Goal: Navigation & Orientation: Find specific page/section

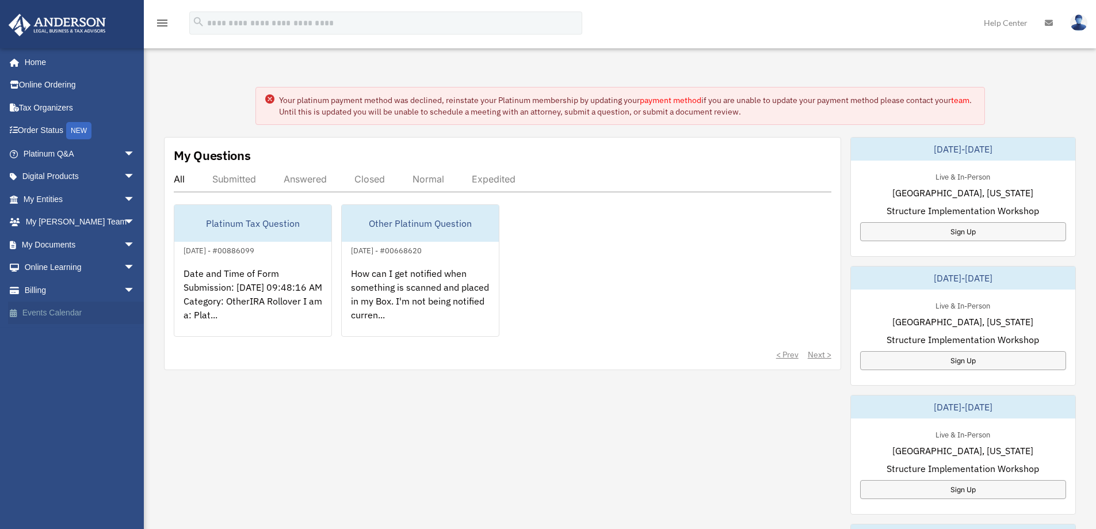
click at [47, 311] on link "Events Calendar" at bounding box center [80, 312] width 144 height 23
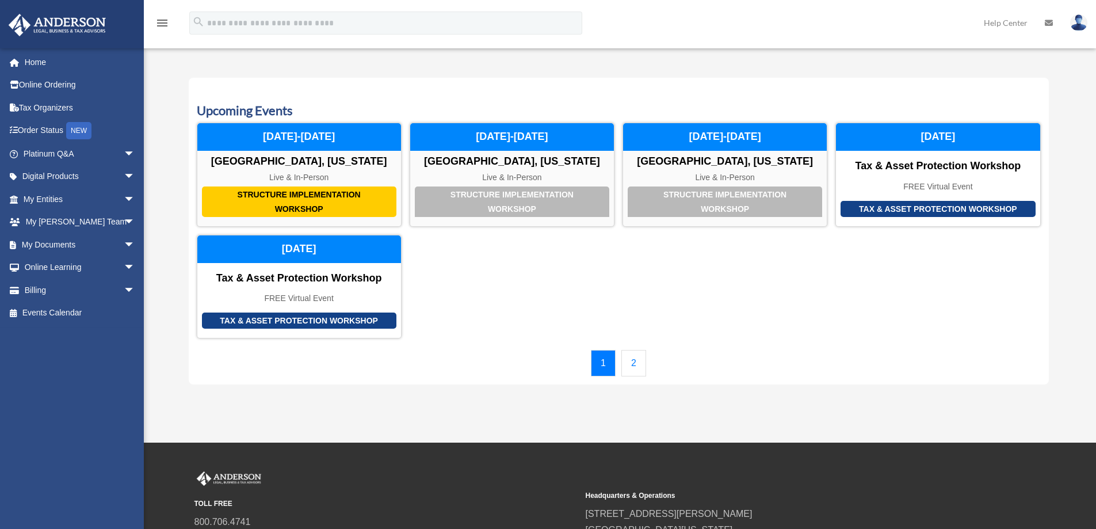
click at [639, 364] on link "2" at bounding box center [633, 363] width 25 height 26
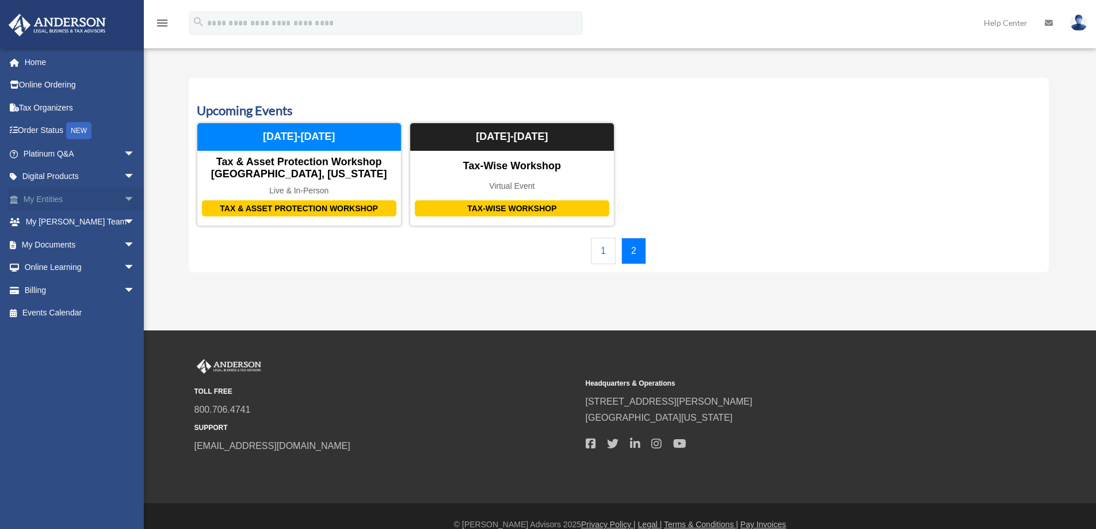
click at [124, 199] on span "arrow_drop_down" at bounding box center [135, 200] width 23 height 24
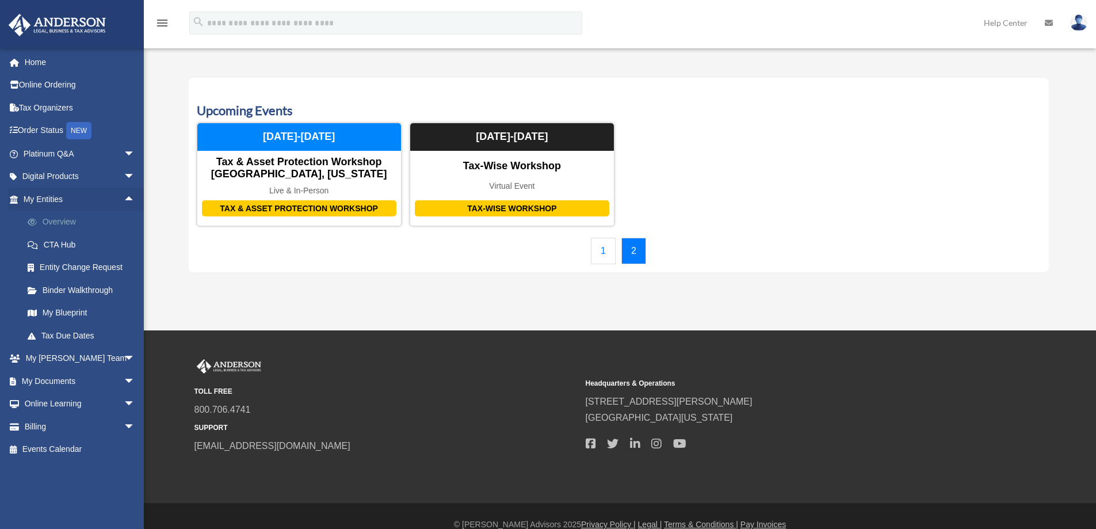
click at [70, 221] on link "Overview" at bounding box center [84, 222] width 136 height 23
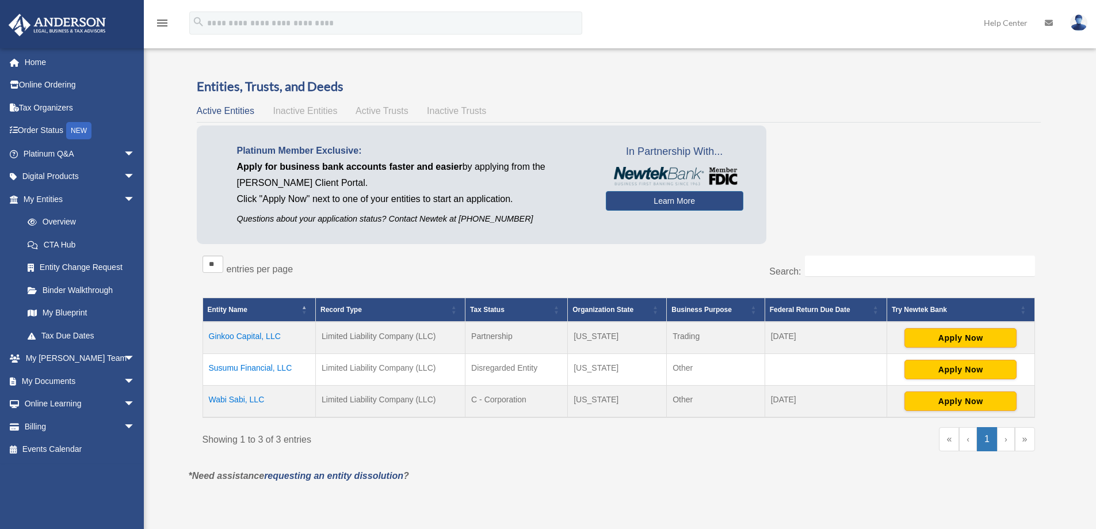
click at [389, 114] on span "Active Trusts" at bounding box center [382, 111] width 53 height 10
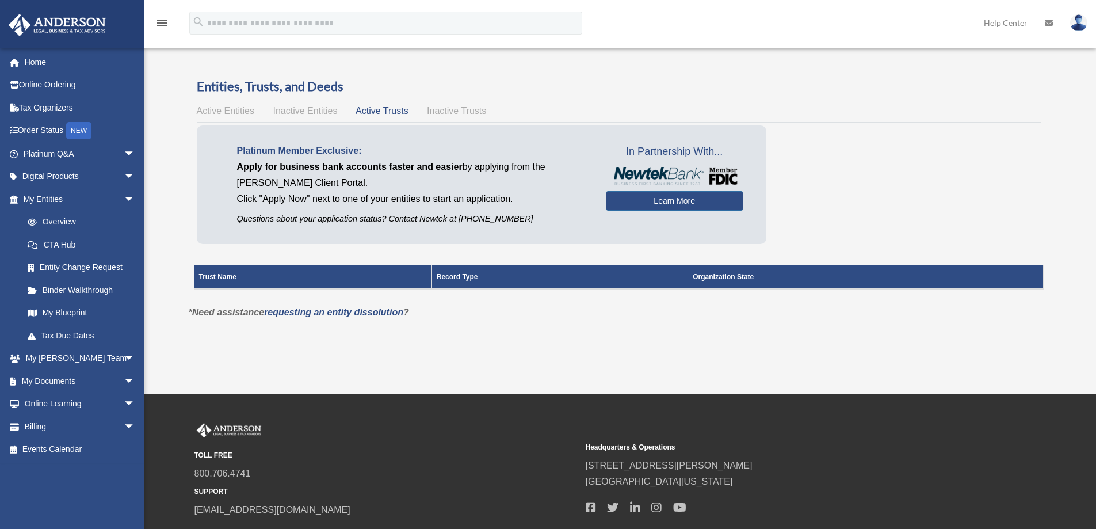
click at [446, 114] on span "Inactive Trusts" at bounding box center [456, 111] width 59 height 10
click at [383, 110] on span "Active Trusts" at bounding box center [382, 111] width 53 height 10
click at [62, 310] on link "My Blueprint" at bounding box center [84, 312] width 136 height 23
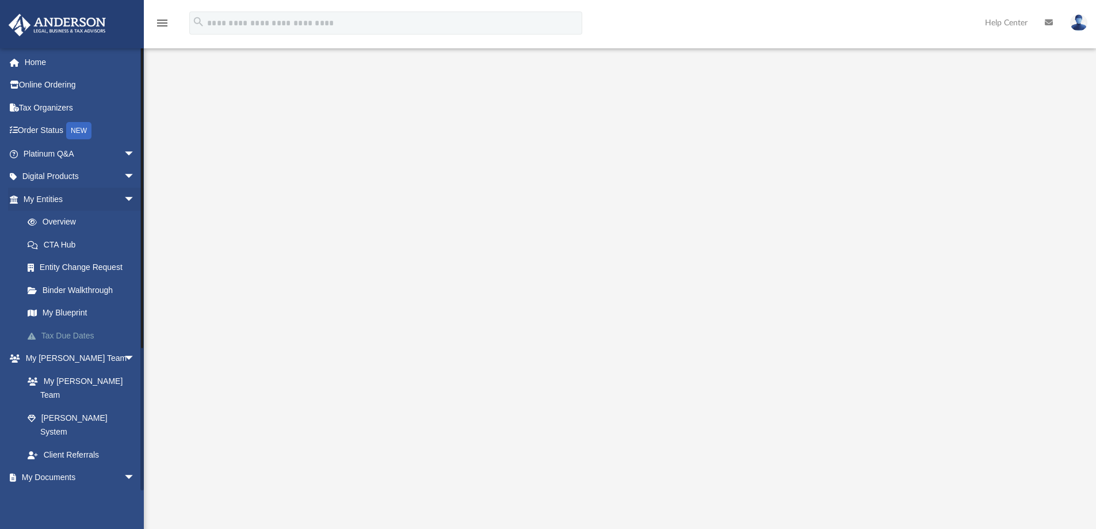
click at [74, 336] on link "Tax Due Dates" at bounding box center [84, 335] width 136 height 23
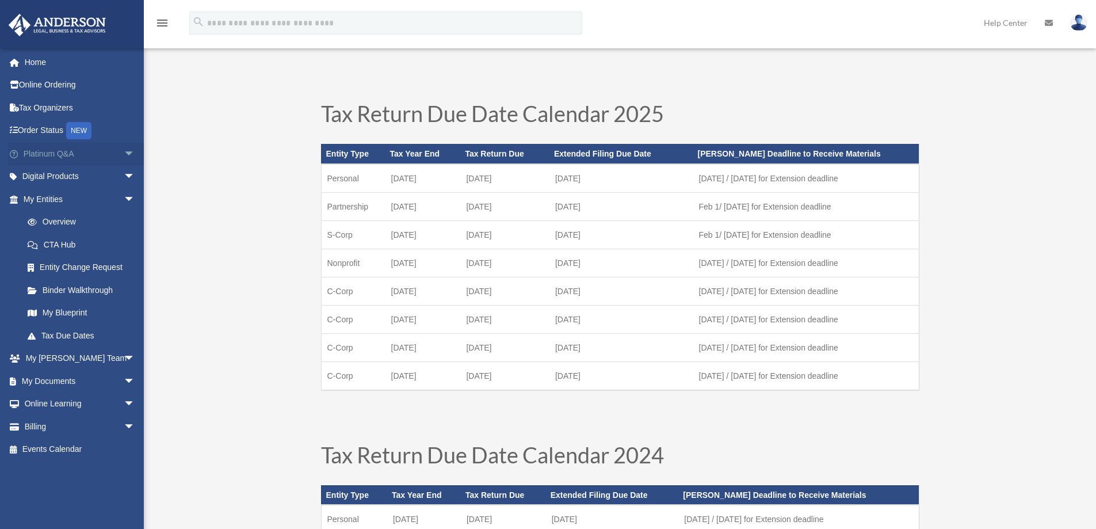
click at [124, 155] on span "arrow_drop_down" at bounding box center [135, 154] width 23 height 24
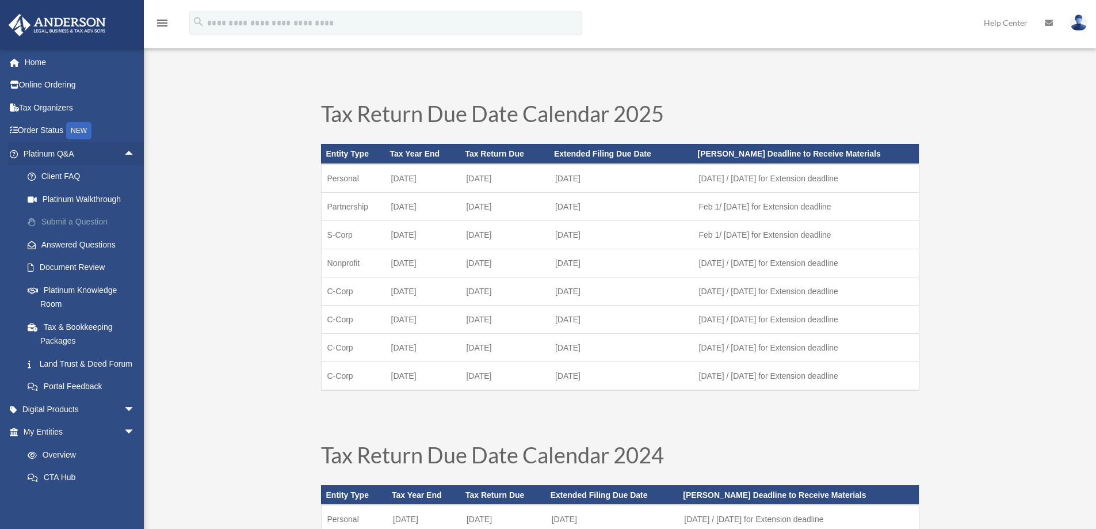
click at [81, 223] on link "Submit a Question" at bounding box center [84, 222] width 136 height 23
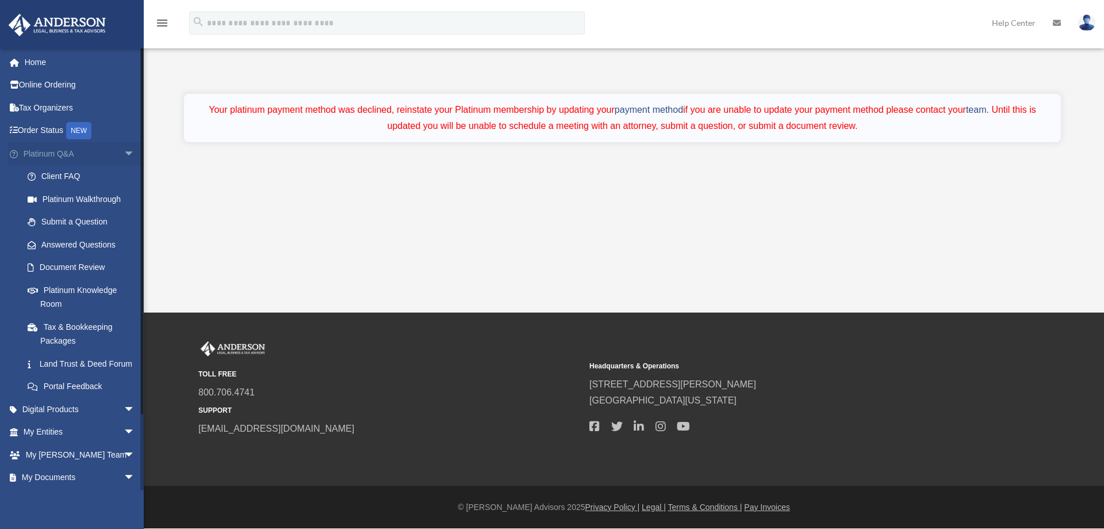
click at [124, 152] on span "arrow_drop_down" at bounding box center [135, 154] width 23 height 24
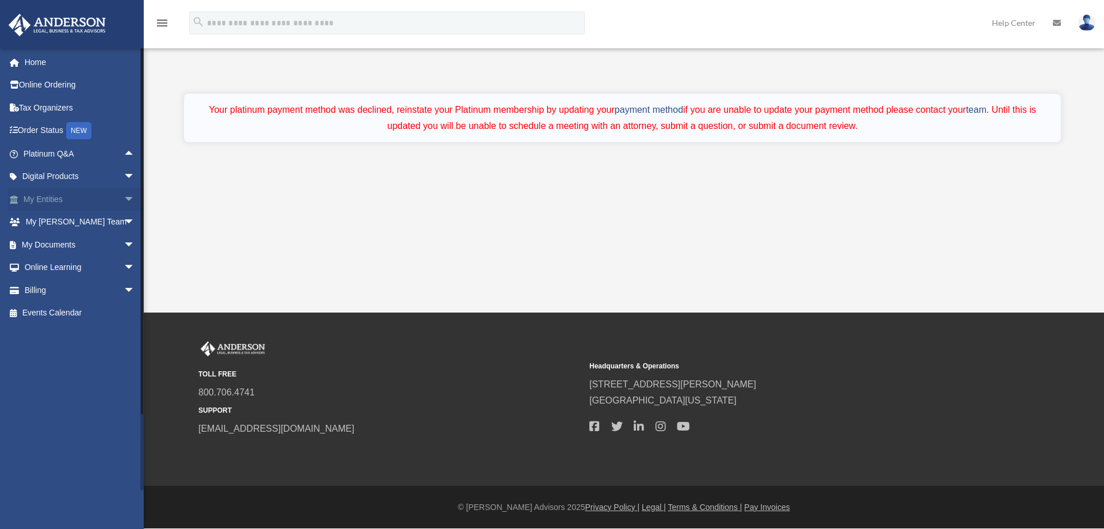
click at [124, 199] on span "arrow_drop_down" at bounding box center [135, 200] width 23 height 24
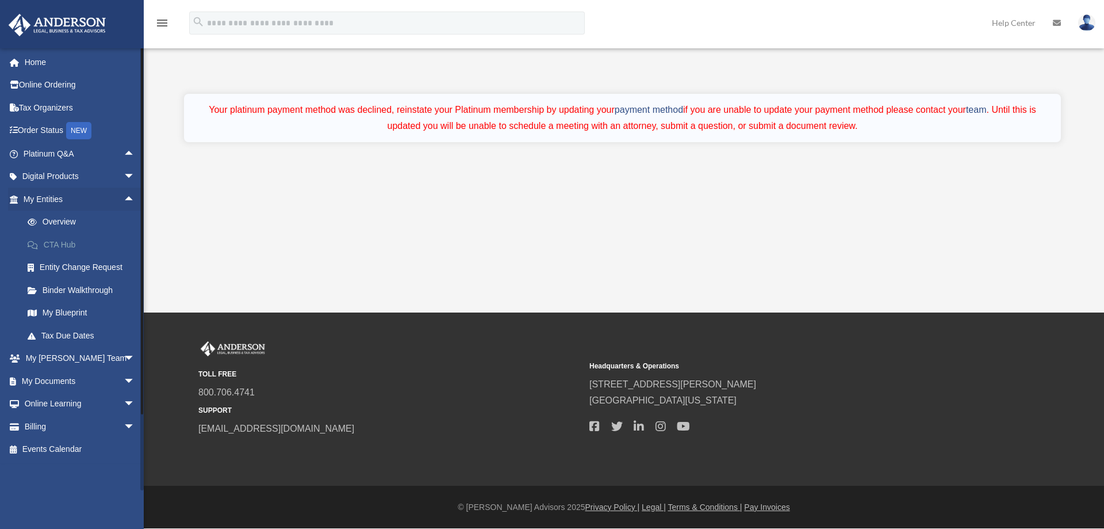
click at [67, 246] on link "CTA Hub" at bounding box center [84, 244] width 136 height 23
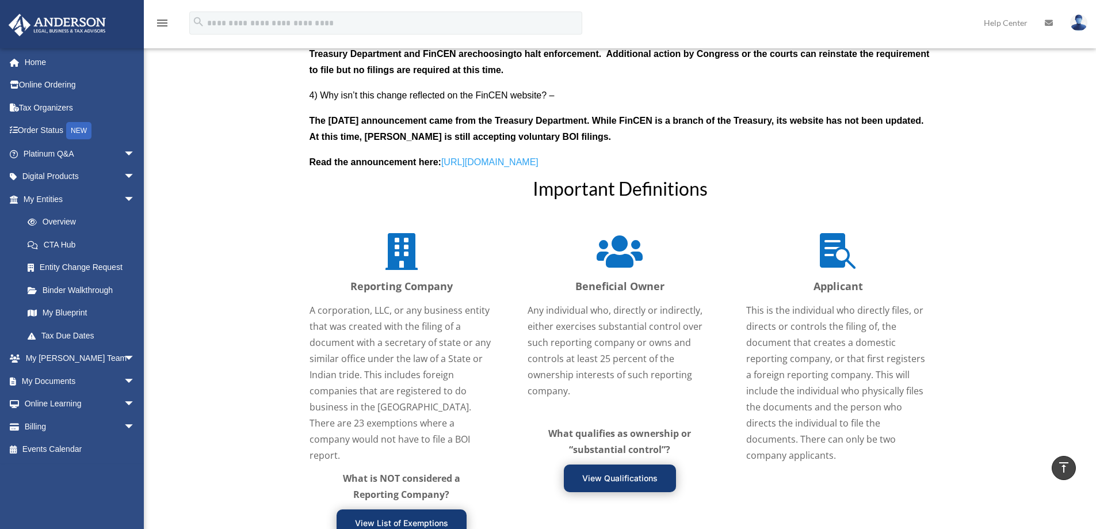
scroll to position [1227, 0]
click at [94, 266] on link "Entity Change Request" at bounding box center [84, 267] width 136 height 23
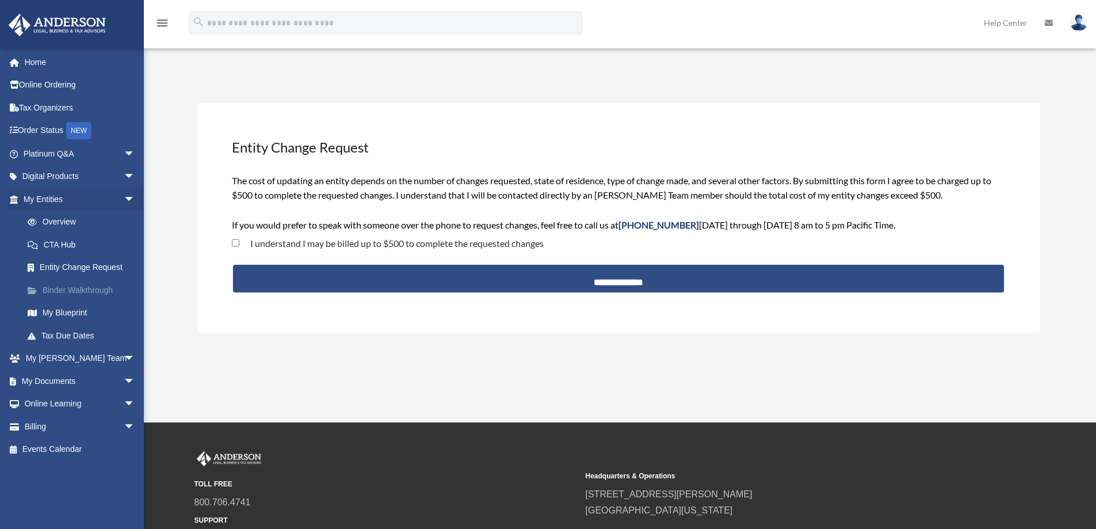
click at [76, 291] on link "Binder Walkthrough" at bounding box center [84, 289] width 136 height 23
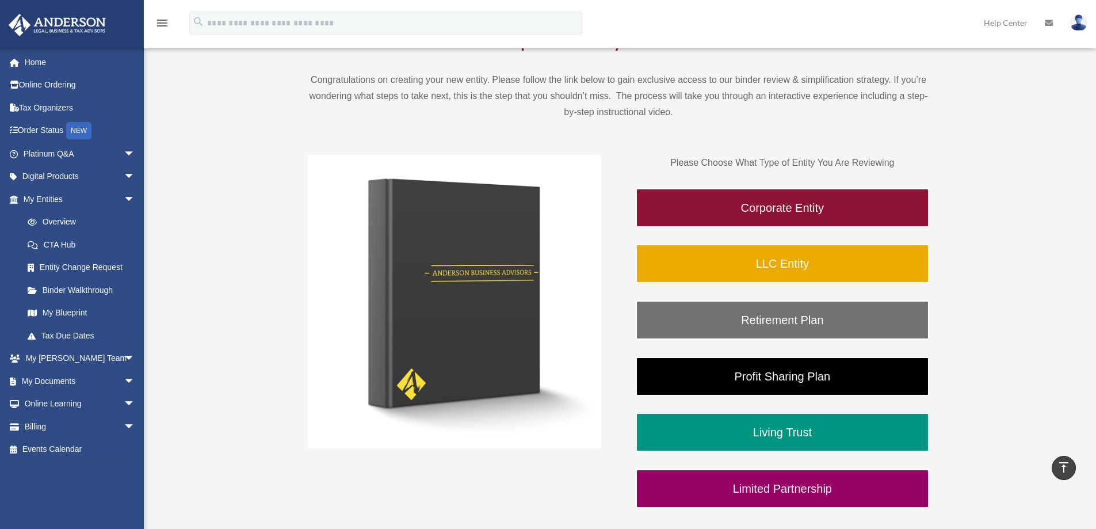
scroll to position [100, 0]
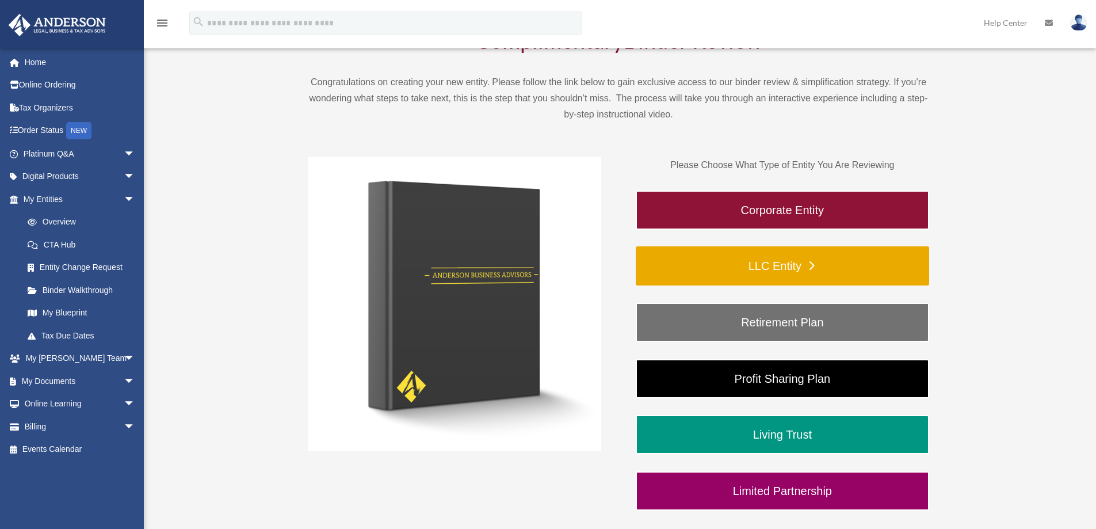
click at [752, 265] on link "LLC Entity" at bounding box center [782, 265] width 293 height 39
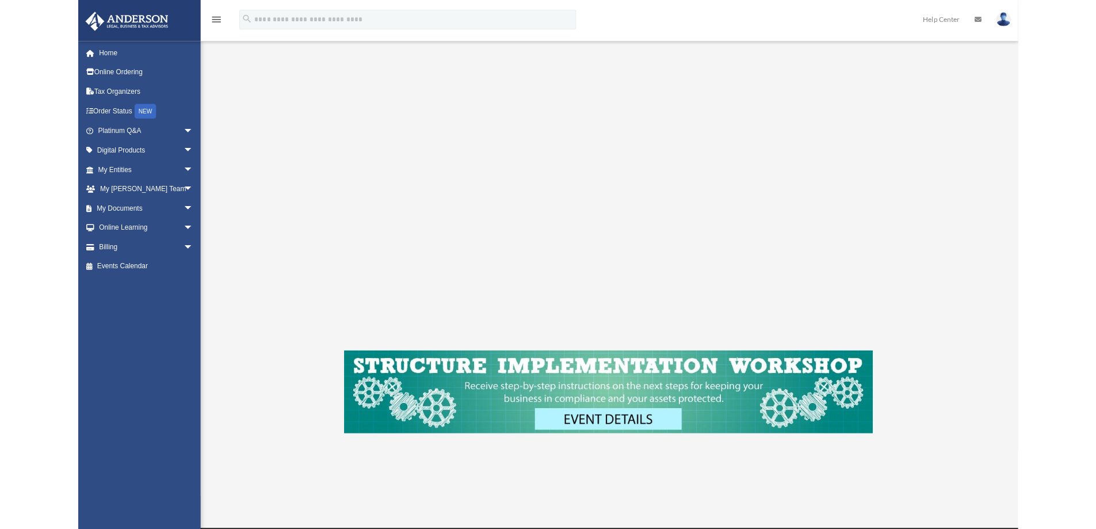
scroll to position [160, 0]
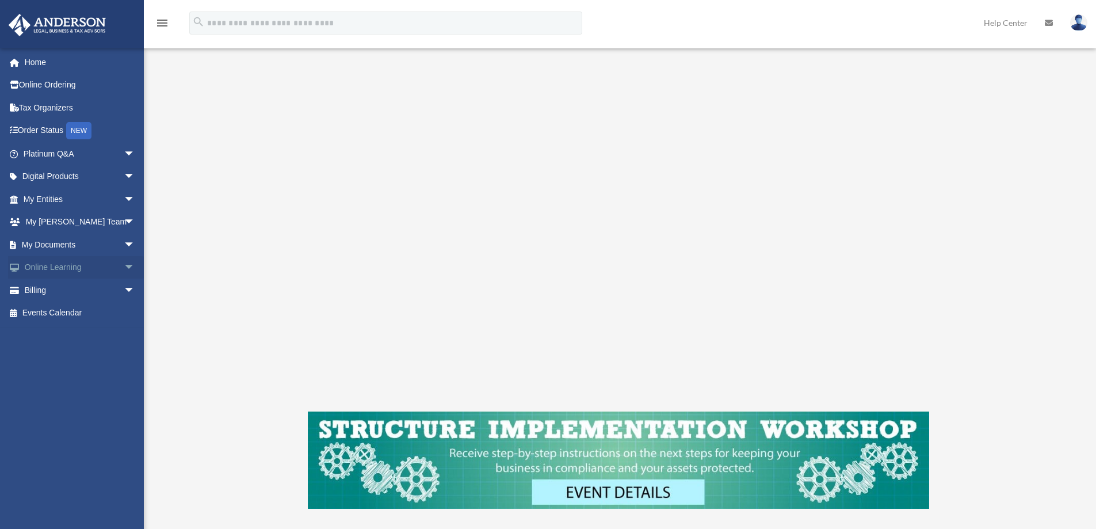
click at [124, 263] on span "arrow_drop_down" at bounding box center [135, 268] width 23 height 24
click at [124, 263] on span "arrow_drop_up" at bounding box center [135, 268] width 23 height 24
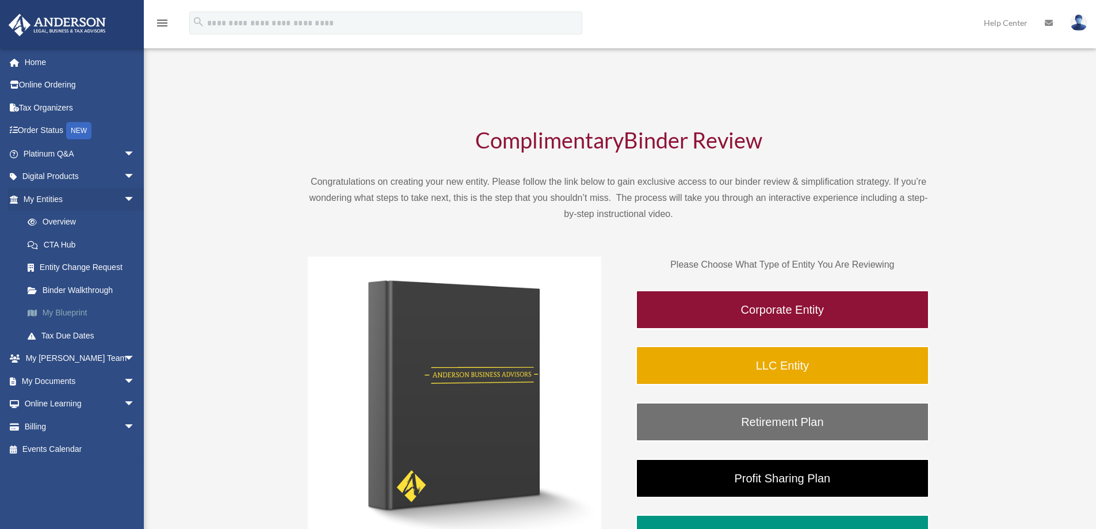
scroll to position [100, 0]
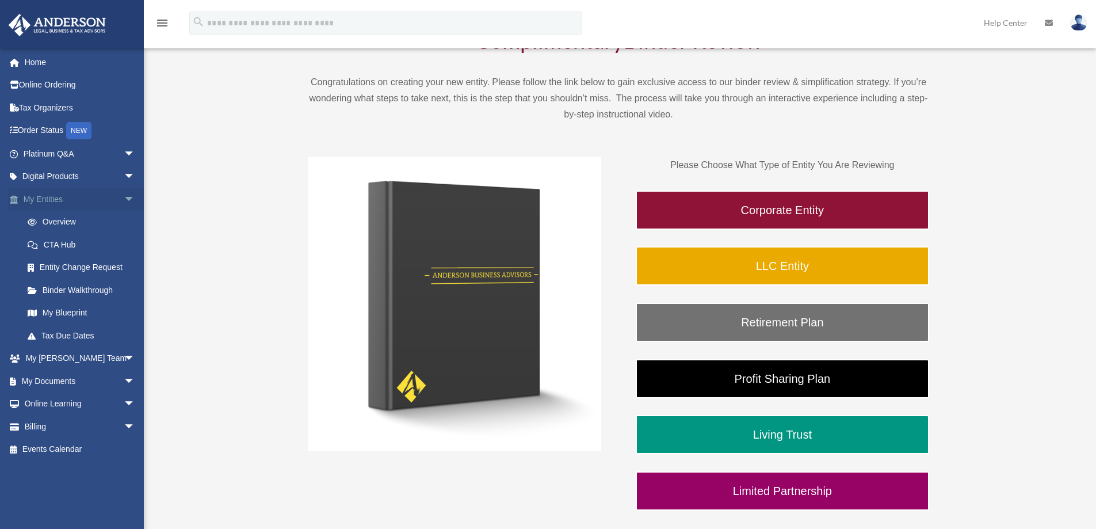
click at [124, 199] on span "arrow_drop_down" at bounding box center [135, 200] width 23 height 24
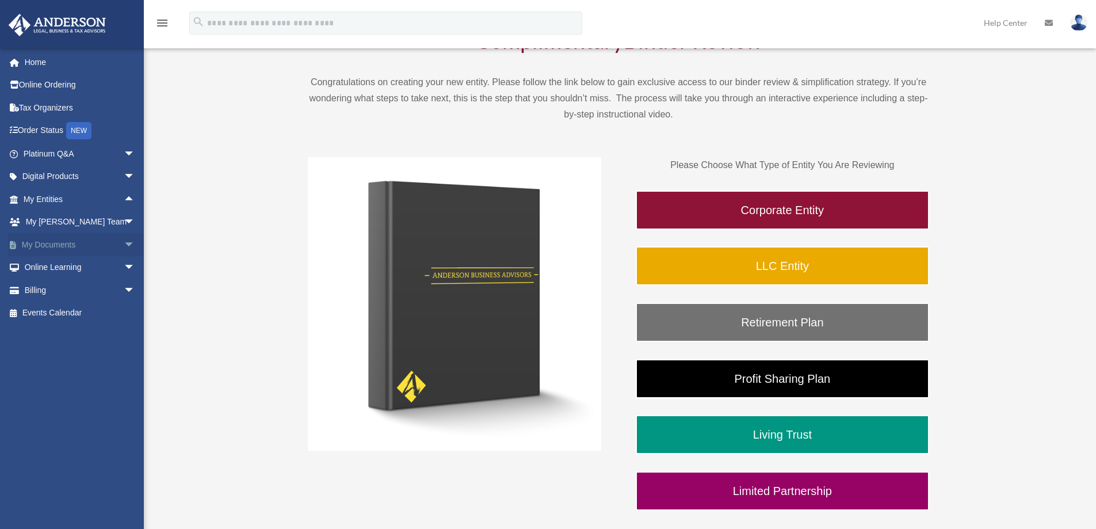
click at [124, 242] on span "arrow_drop_down" at bounding box center [135, 245] width 23 height 24
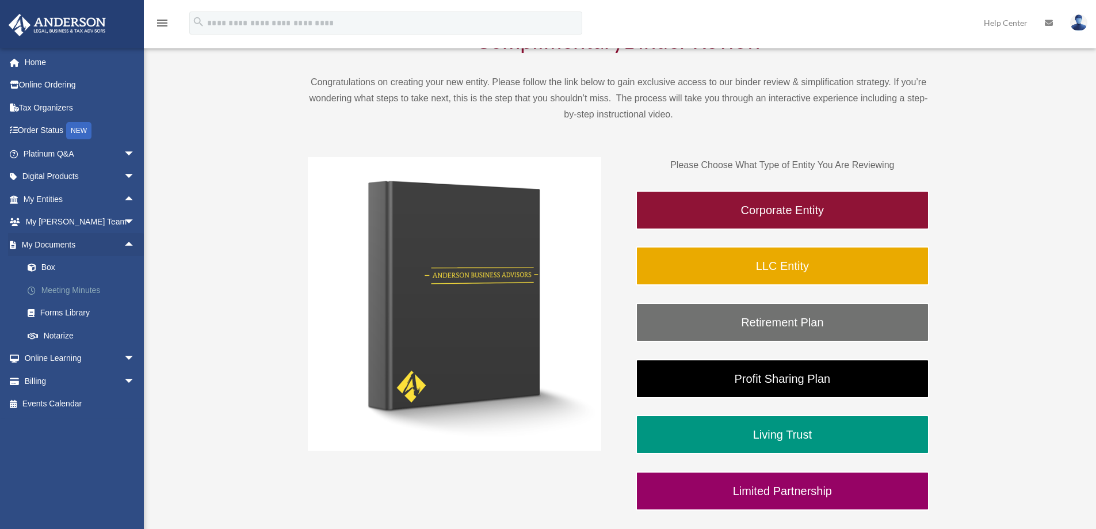
click at [83, 289] on link "Meeting Minutes" at bounding box center [84, 289] width 136 height 23
